Goal: Task Accomplishment & Management: Use online tool/utility

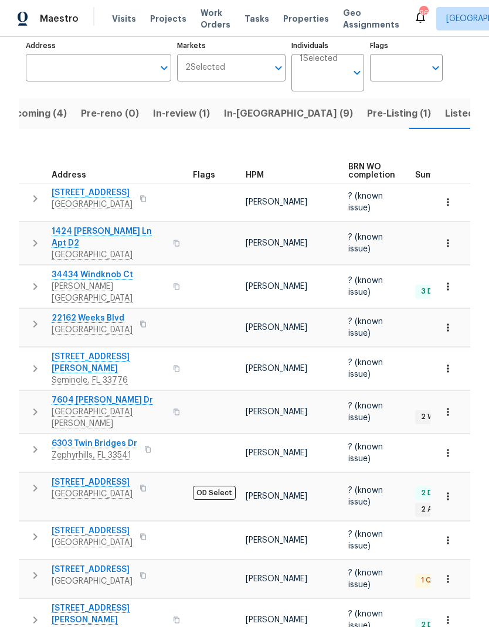
scroll to position [83, 0]
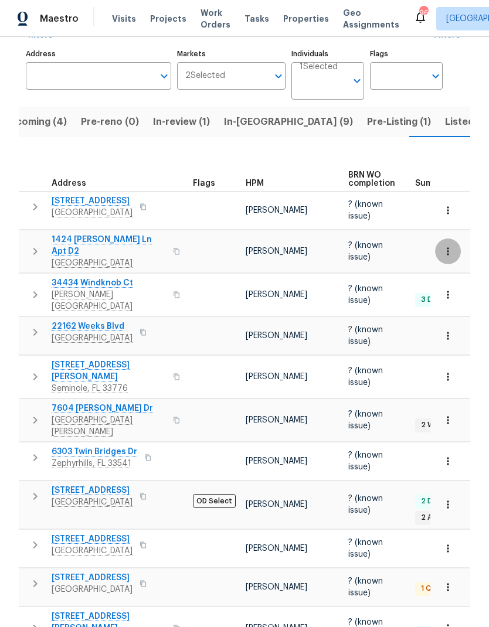
click at [447, 246] on icon "button" at bounding box center [448, 252] width 12 height 12
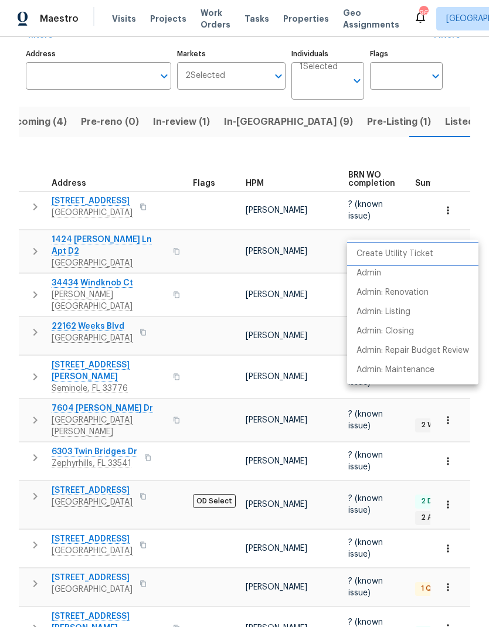
click at [426, 253] on p "Create Utility Ticket" at bounding box center [394, 254] width 77 height 12
click at [383, 270] on li "Admin" at bounding box center [412, 273] width 131 height 19
